Goal: Transaction & Acquisition: Download file/media

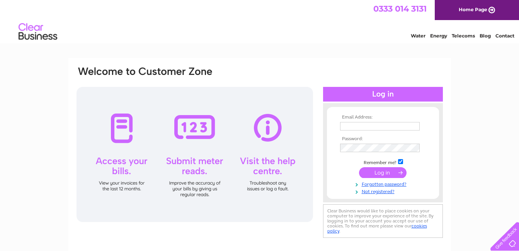
type input "contact@jpautosbristol.co.uk"
click at [379, 172] on input "submit" at bounding box center [383, 172] width 48 height 11
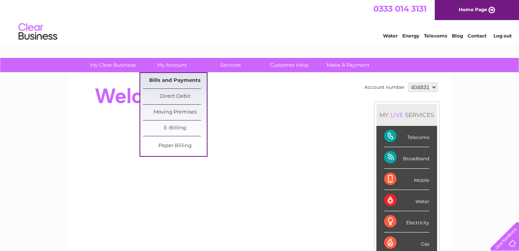
click at [157, 81] on link "Bills and Payments" at bounding box center [175, 80] width 64 height 15
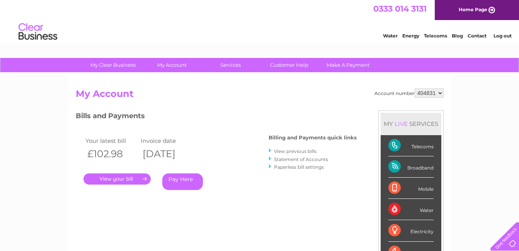
click at [125, 178] on link "." at bounding box center [117, 179] width 67 height 11
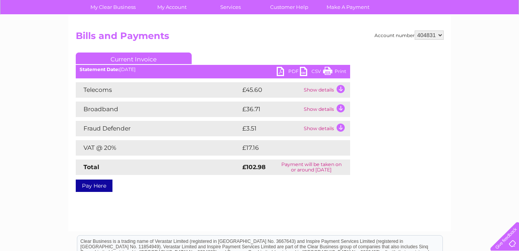
scroll to position [77, 0]
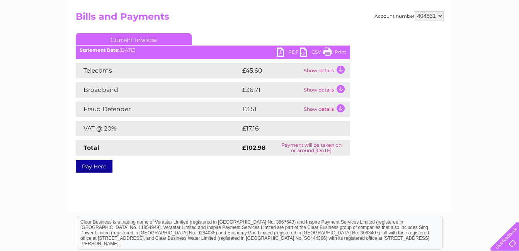
click at [289, 51] on link "PDF" at bounding box center [288, 53] width 23 height 11
